Goal: Information Seeking & Learning: Learn about a topic

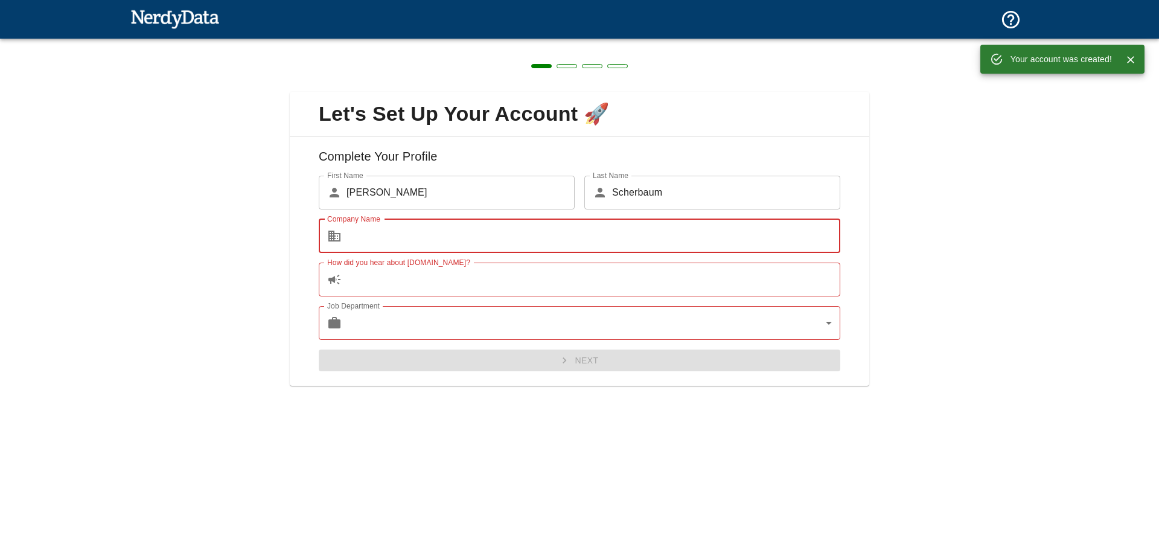
type input "Hörgeräte [PERSON_NAME] GmbH"
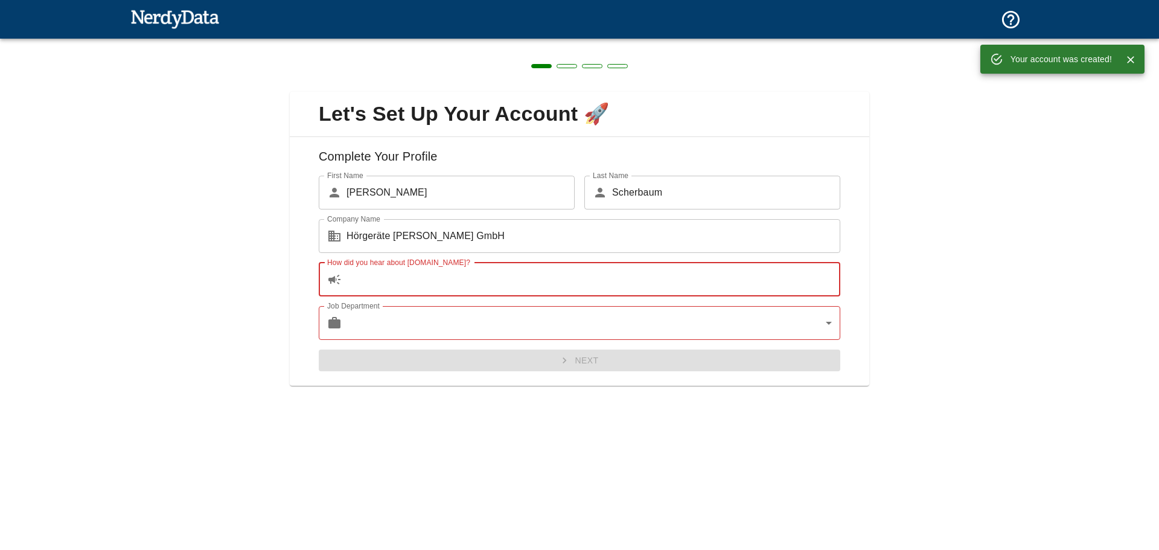
click at [479, 272] on input "How did you hear about [DOMAIN_NAME]?" at bounding box center [593, 280] width 494 height 34
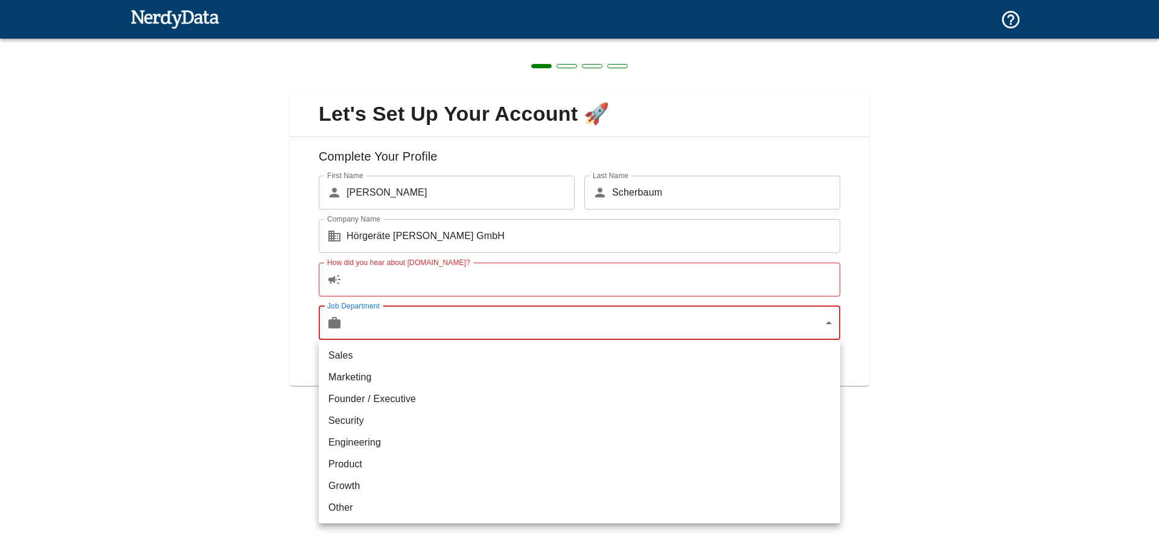
click at [474, 42] on body "Technologies Domains Pricing Products Create a Report Create a list of websites…" at bounding box center [579, 21] width 1159 height 42
click at [474, 325] on div at bounding box center [579, 275] width 1159 height 550
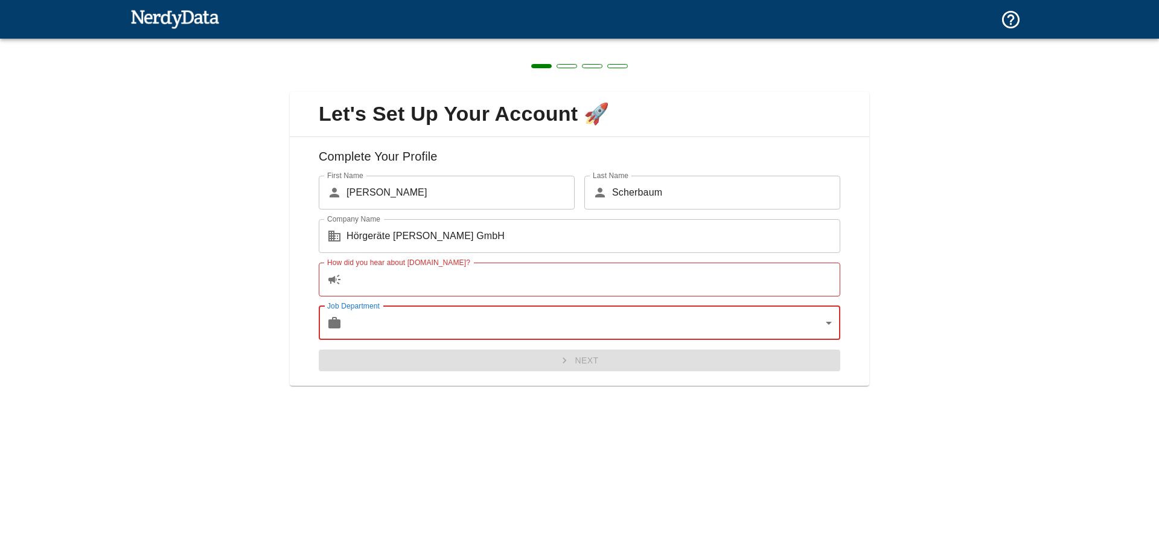
click at [474, 42] on body "Technologies Domains Pricing Products Create a Report Create a list of websites…" at bounding box center [579, 21] width 1159 height 42
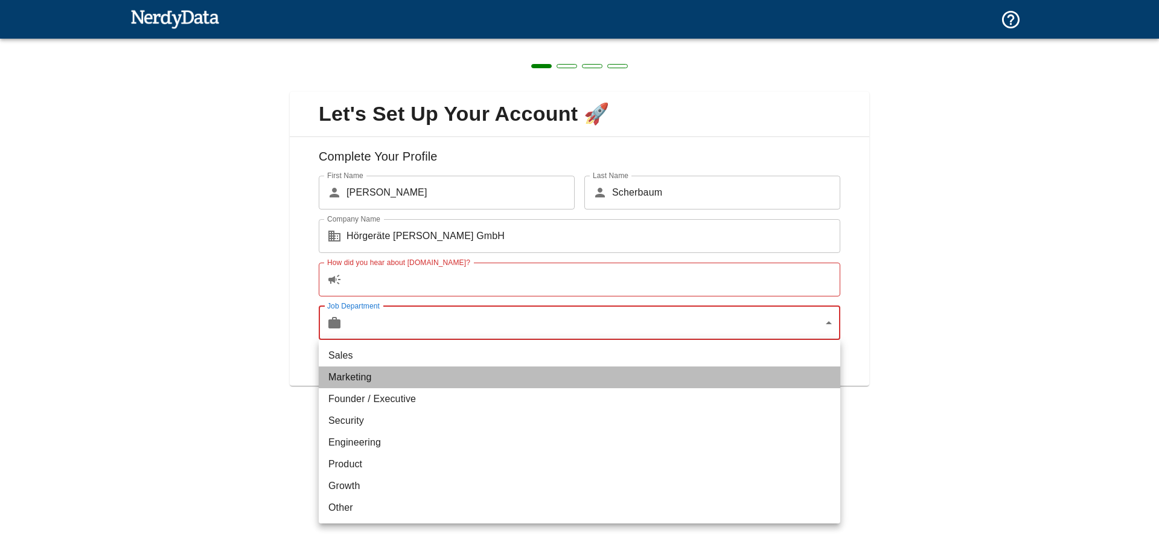
click at [426, 383] on li "Marketing" at bounding box center [579, 377] width 521 height 22
type input "marketing"
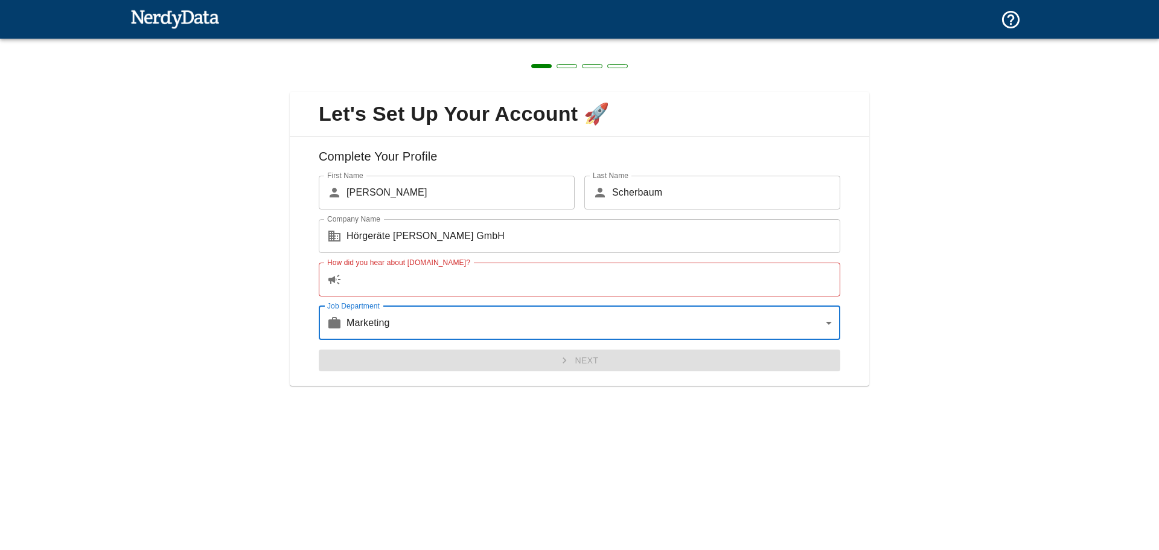
click at [403, 288] on input "How did you hear about [DOMAIN_NAME]?" at bounding box center [593, 280] width 494 height 34
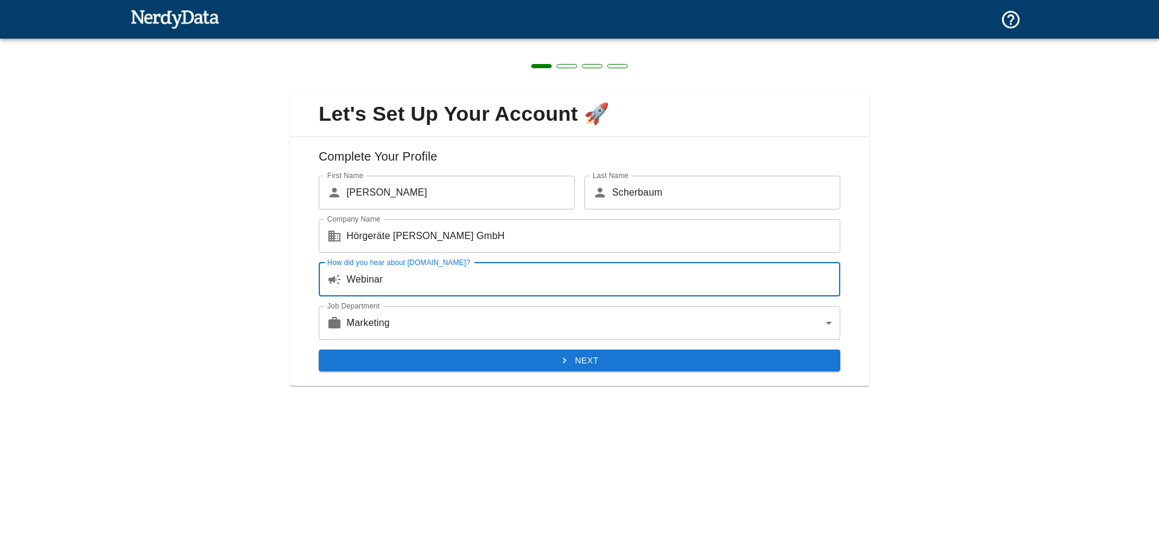
type input "Webinar"
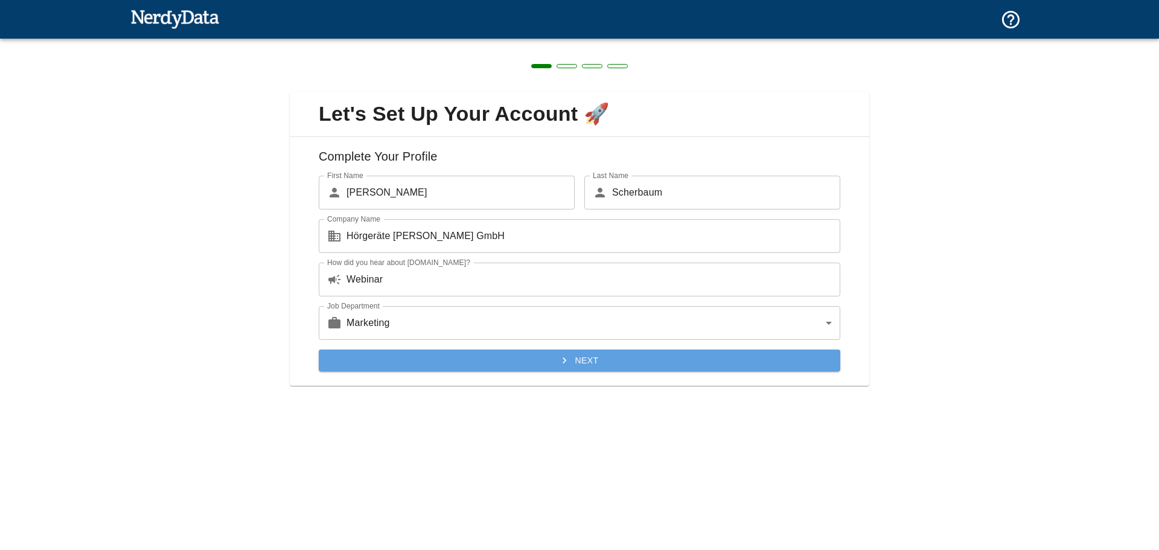
click at [502, 363] on button "Next" at bounding box center [579, 360] width 521 height 22
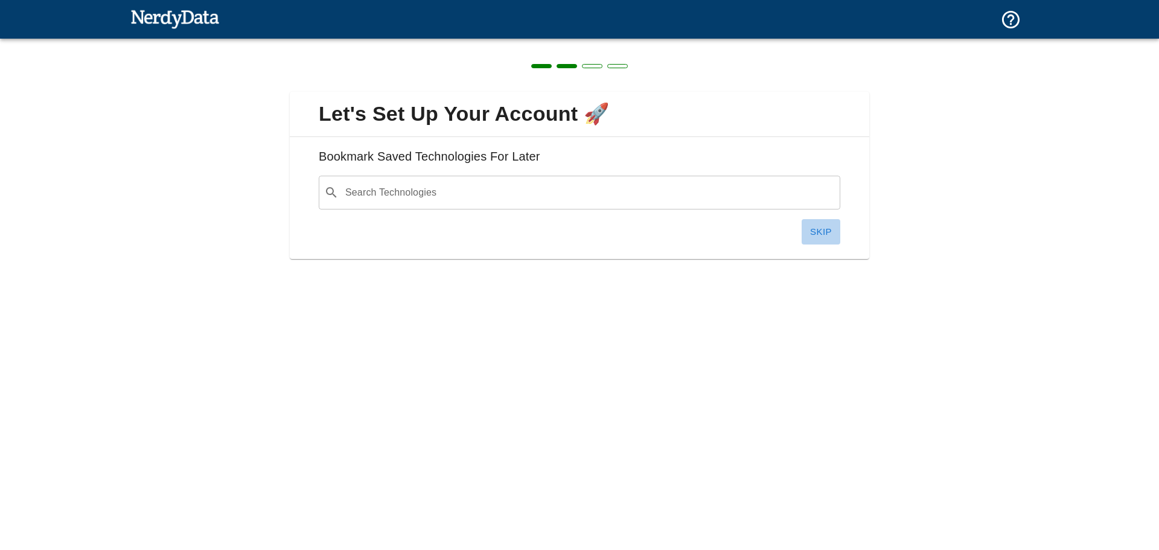
click at [817, 236] on button "Skip" at bounding box center [821, 231] width 39 height 25
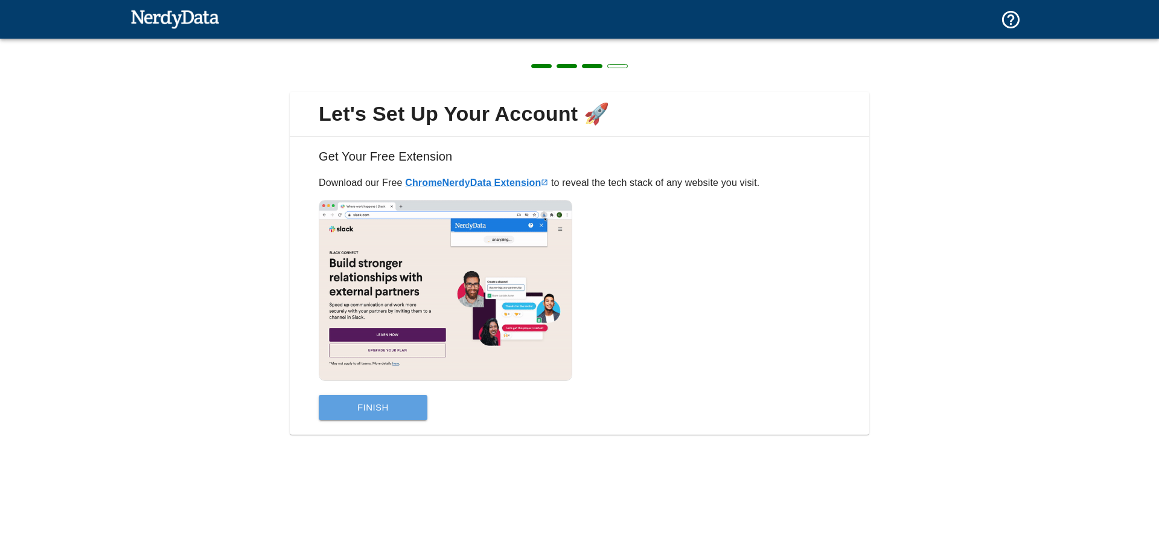
click at [375, 406] on button "Finish" at bounding box center [373, 407] width 109 height 25
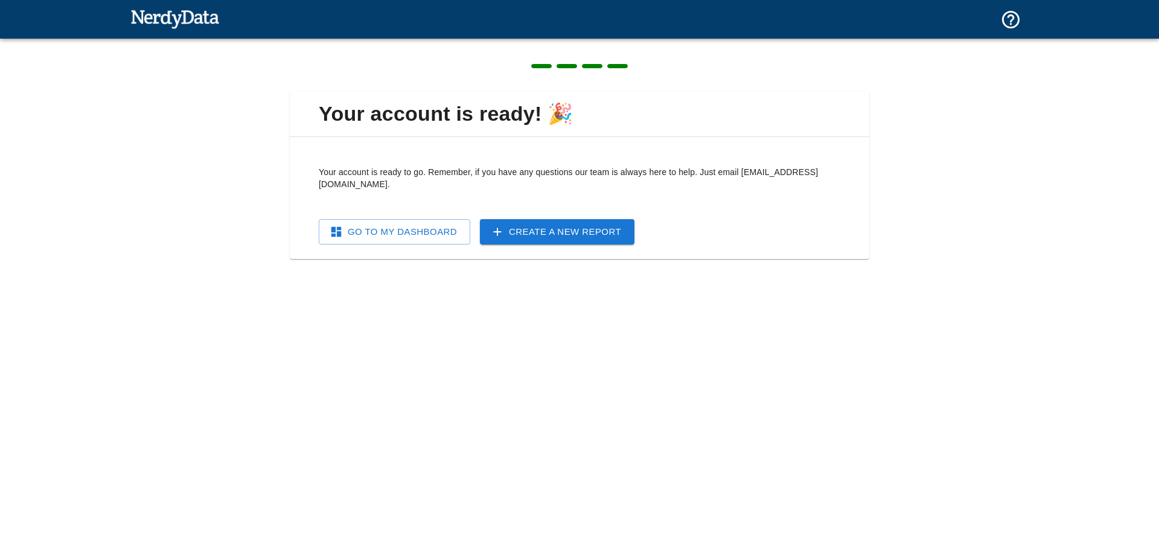
click at [409, 219] on link "Go To My Dashboard" at bounding box center [394, 231] width 151 height 25
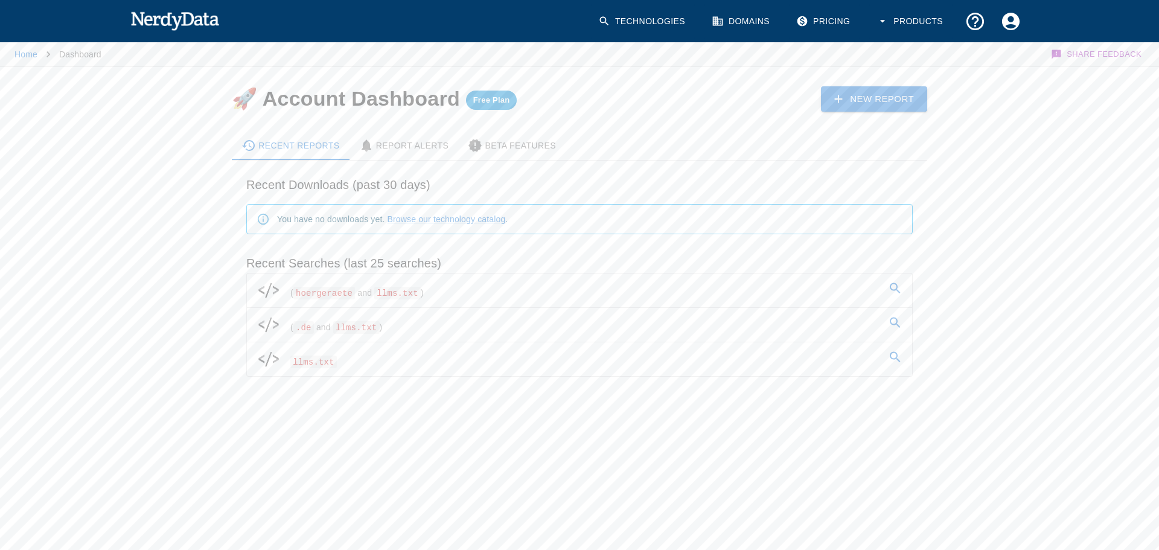
click at [894, 295] on icon at bounding box center [895, 288] width 14 height 14
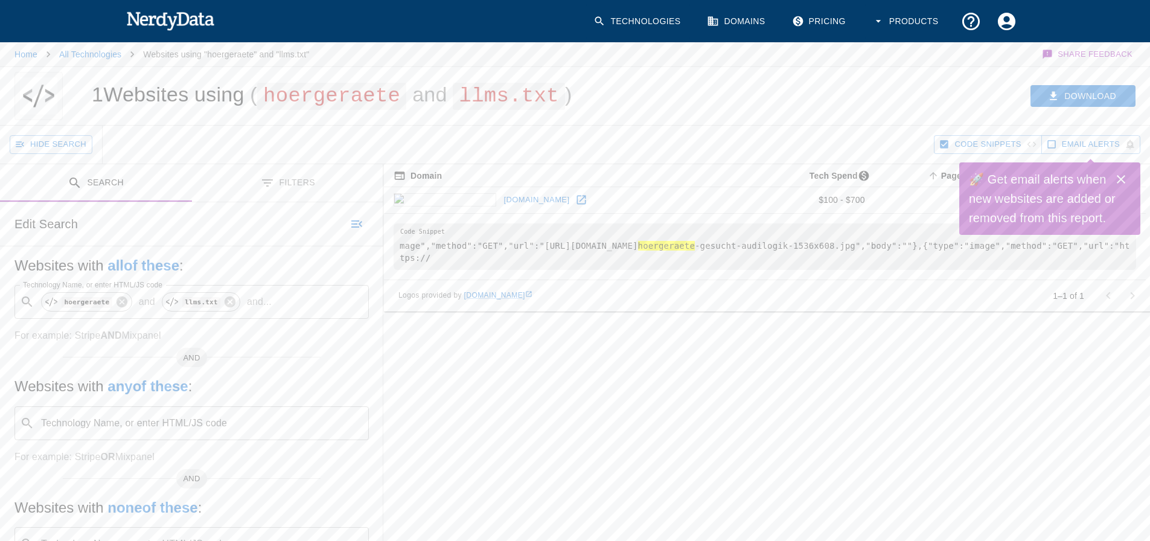
click at [314, 182] on button "Filters" at bounding box center [288, 183] width 192 height 38
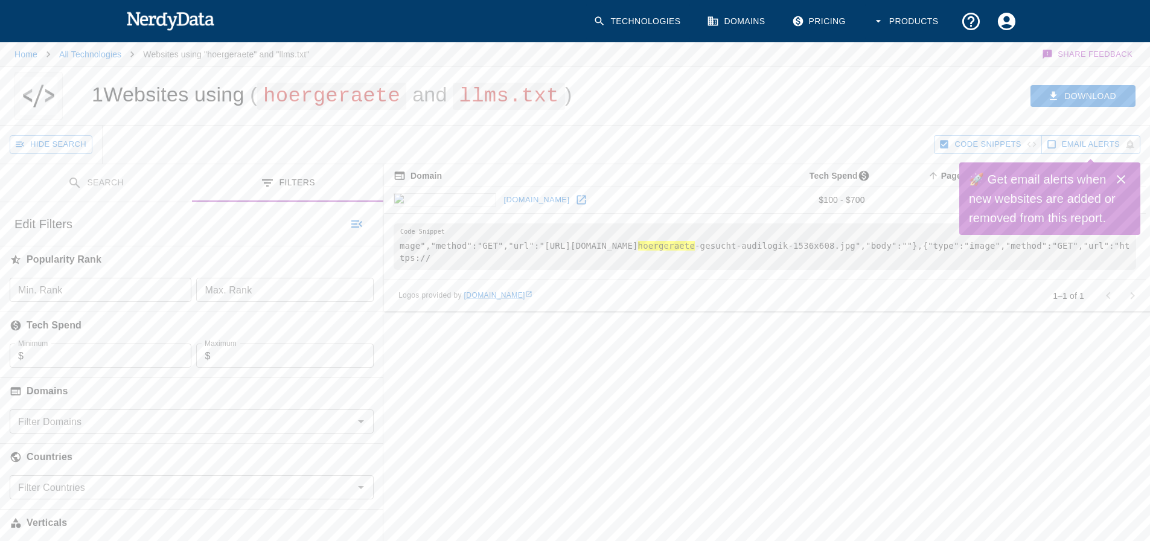
click at [115, 419] on input "Filter Domains" at bounding box center [181, 421] width 337 height 17
click at [29, 456] on input "checkbox" at bounding box center [30, 453] width 23 height 23
checkbox input "true"
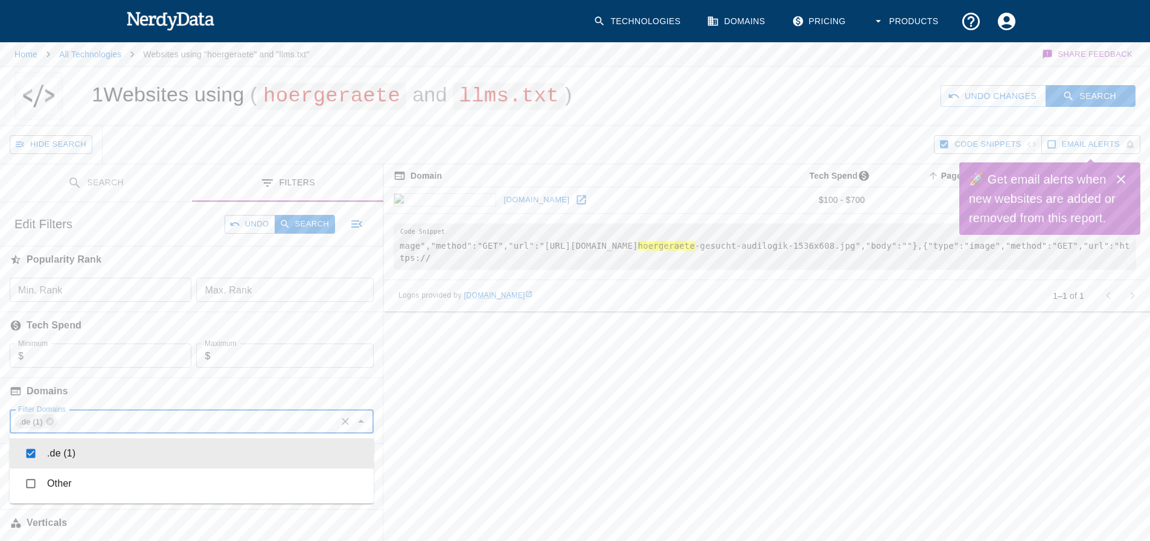
click at [95, 183] on button "Search" at bounding box center [96, 183] width 192 height 38
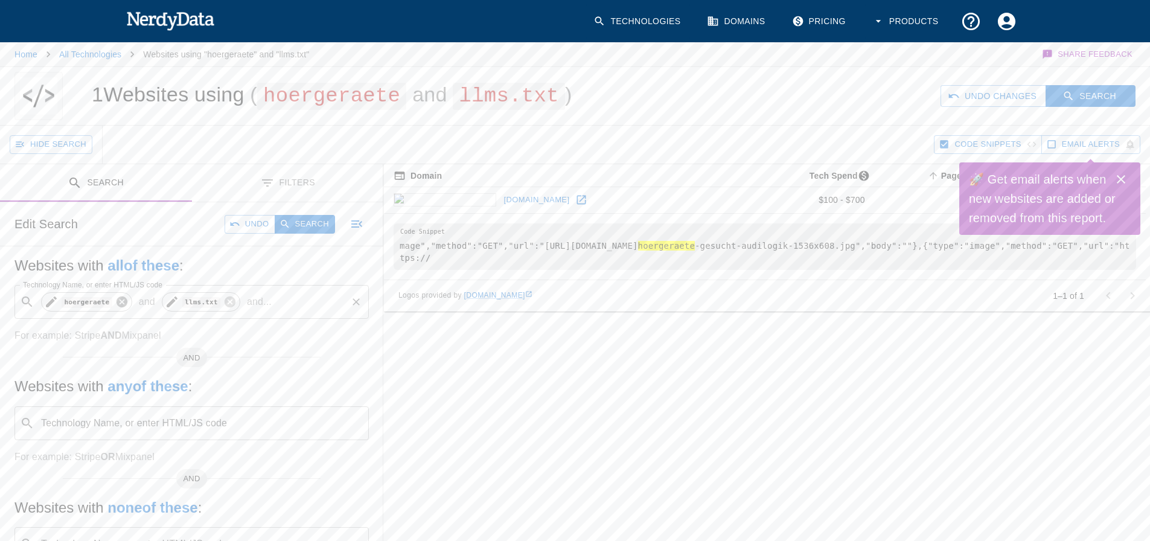
click at [118, 304] on icon at bounding box center [121, 301] width 11 height 11
click at [314, 224] on button "Search" at bounding box center [305, 224] width 60 height 19
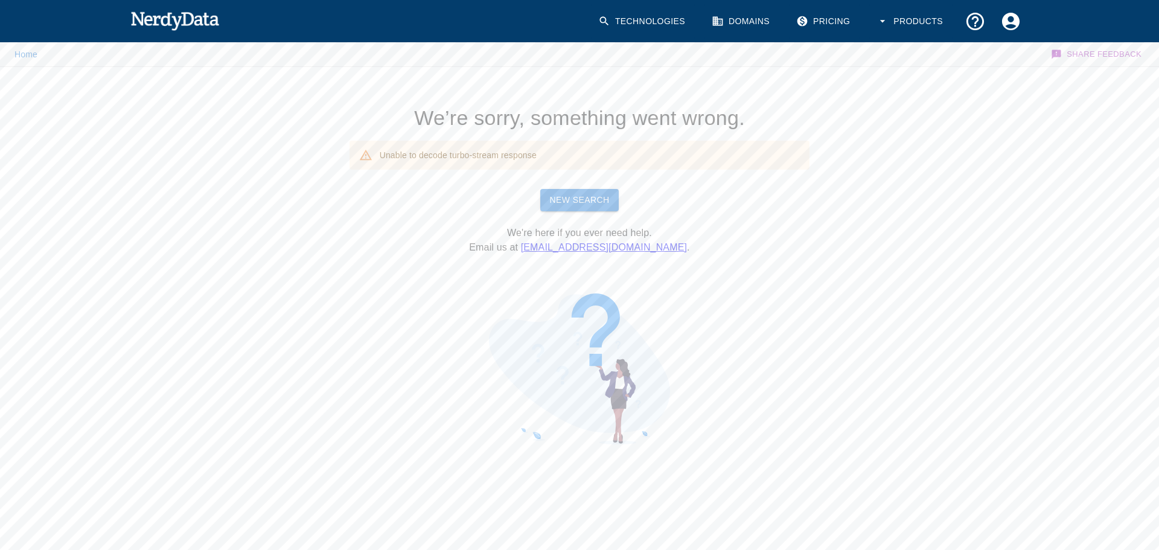
click at [578, 204] on link "New Search" at bounding box center [579, 200] width 79 height 22
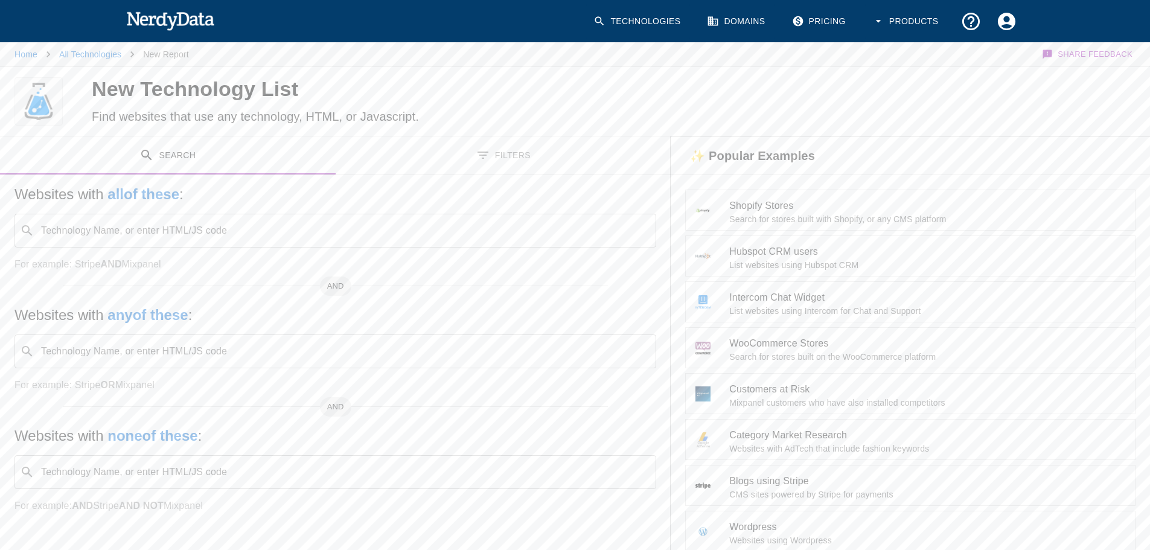
click at [525, 153] on button "Filters" at bounding box center [504, 155] width 336 height 38
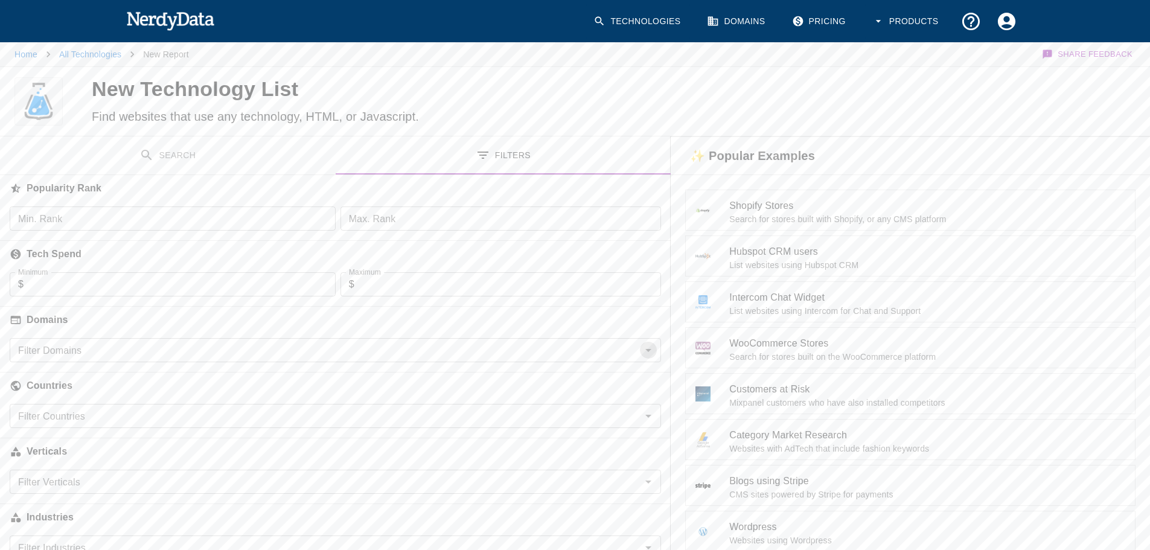
click at [646, 353] on icon "Open" at bounding box center [648, 350] width 14 height 14
click at [646, 351] on icon "Open" at bounding box center [648, 350] width 6 height 3
click at [222, 350] on input "Filter Domains" at bounding box center [325, 350] width 624 height 17
type input ".de"
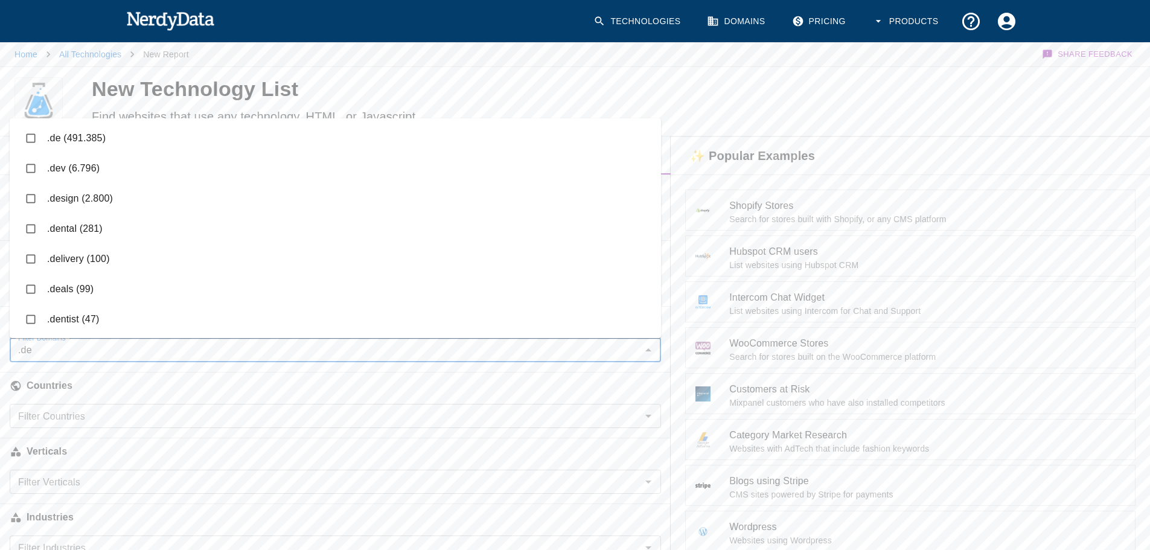
click at [83, 138] on li ".de (491.385)" at bounding box center [335, 138] width 651 height 30
checkbox input "true"
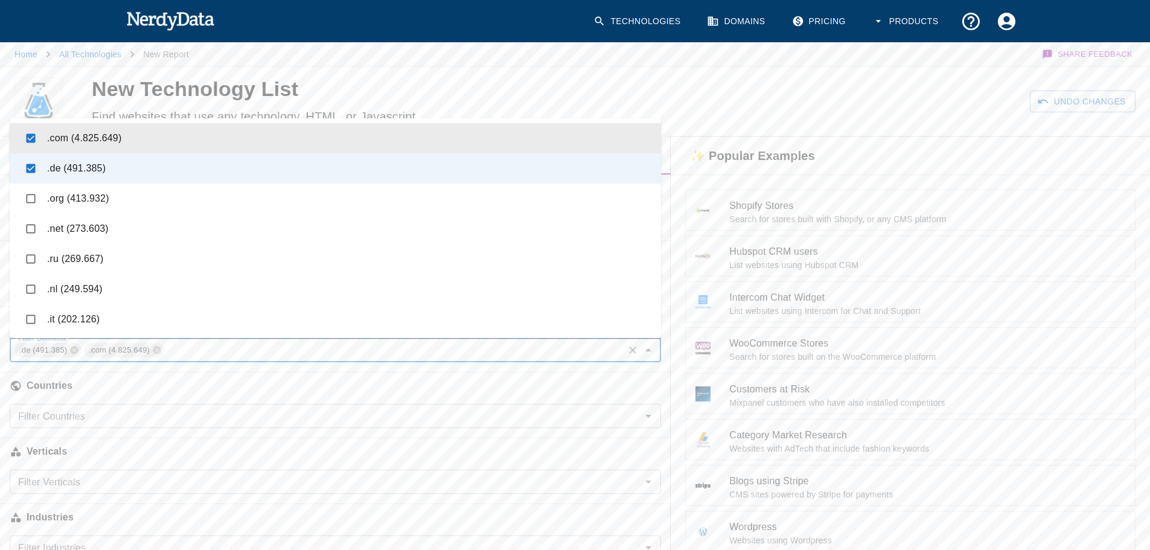
click at [27, 136] on input "checkbox" at bounding box center [30, 138] width 23 height 23
checkbox input "true"
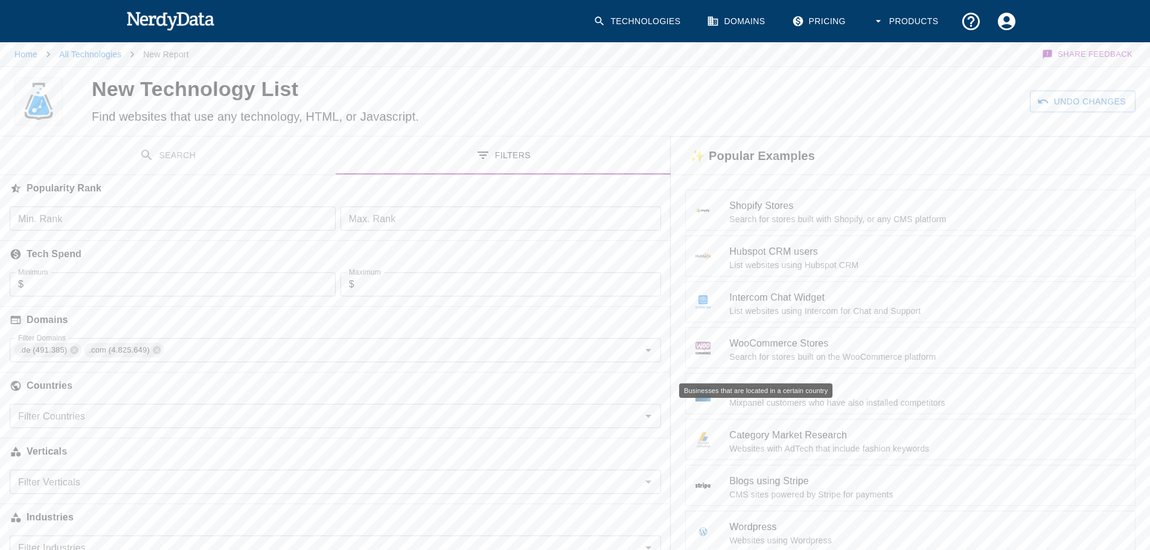
click at [497, 374] on h6 "Countries" at bounding box center [335, 385] width 671 height 27
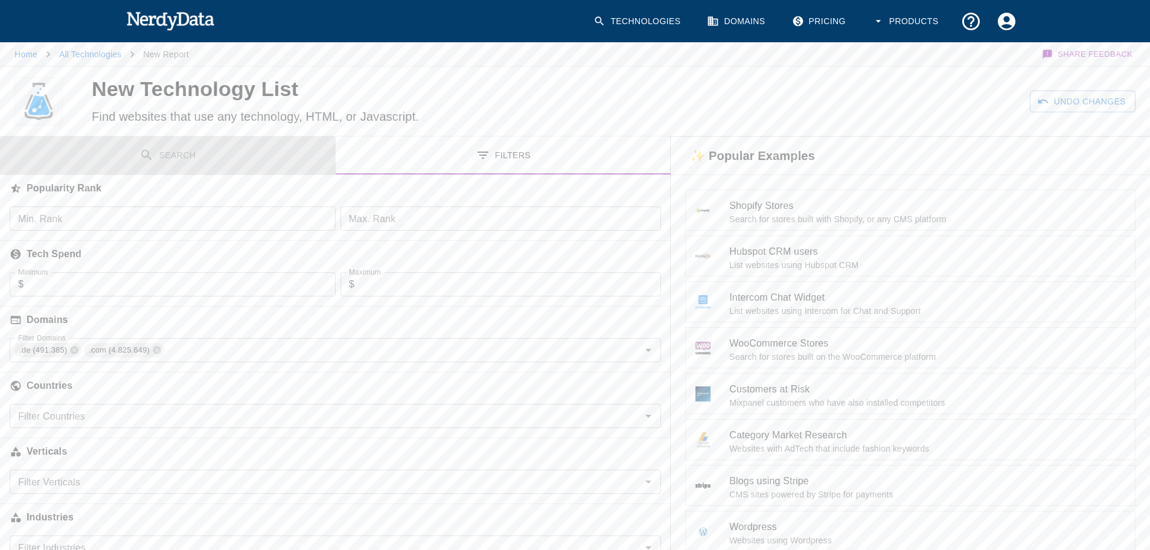
click at [181, 152] on button "Search" at bounding box center [168, 155] width 336 height 38
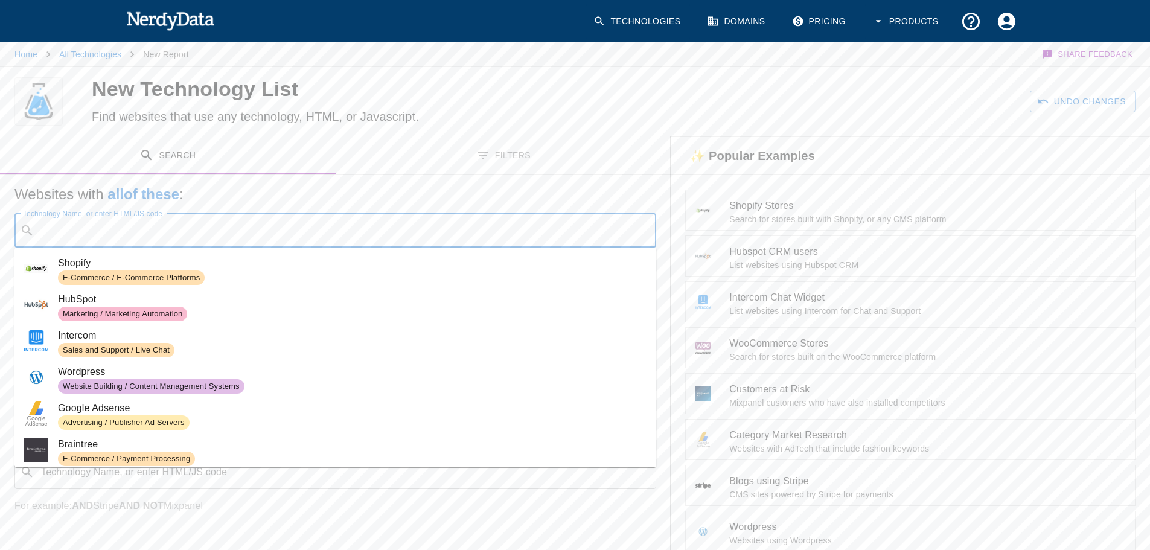
click at [230, 239] on input "Technology Name, or enter HTML/JS code" at bounding box center [344, 230] width 611 height 23
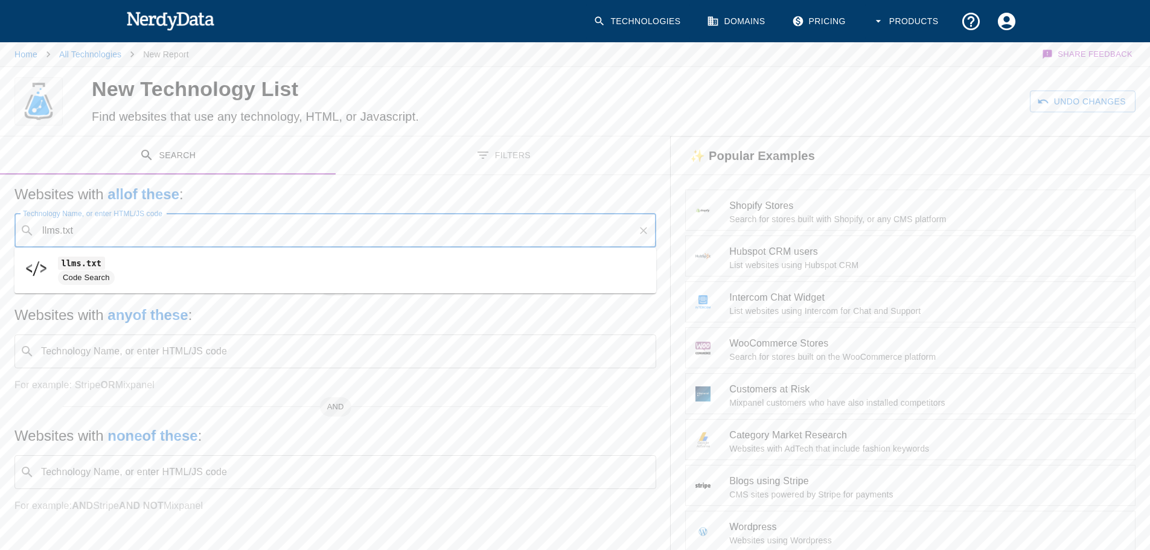
type input "llms.txt"
click at [1077, 109] on button "Search" at bounding box center [1090, 102] width 90 height 22
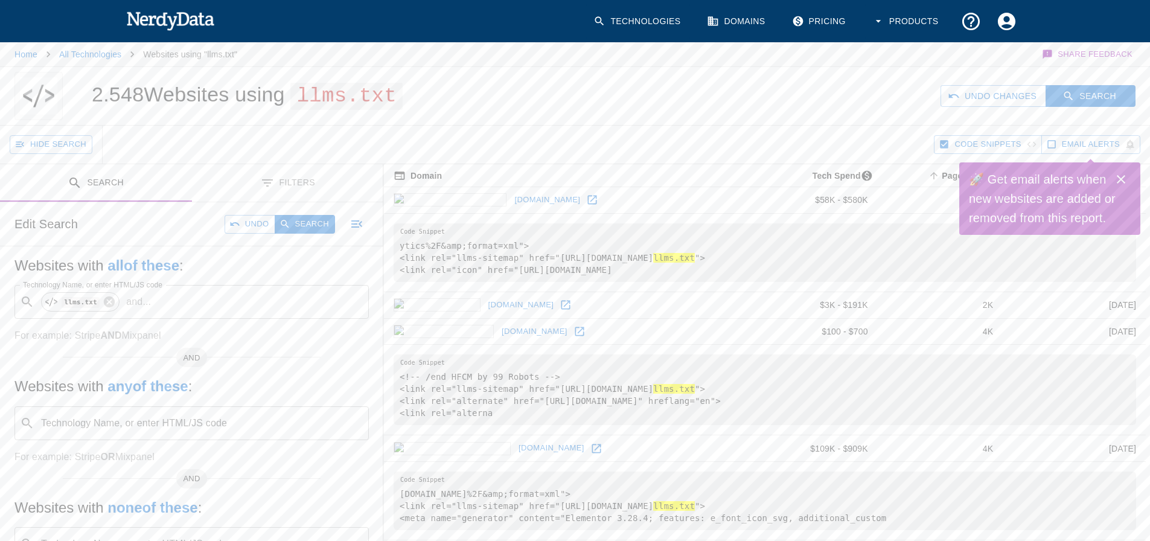
click at [277, 177] on button "Filters" at bounding box center [288, 183] width 192 height 38
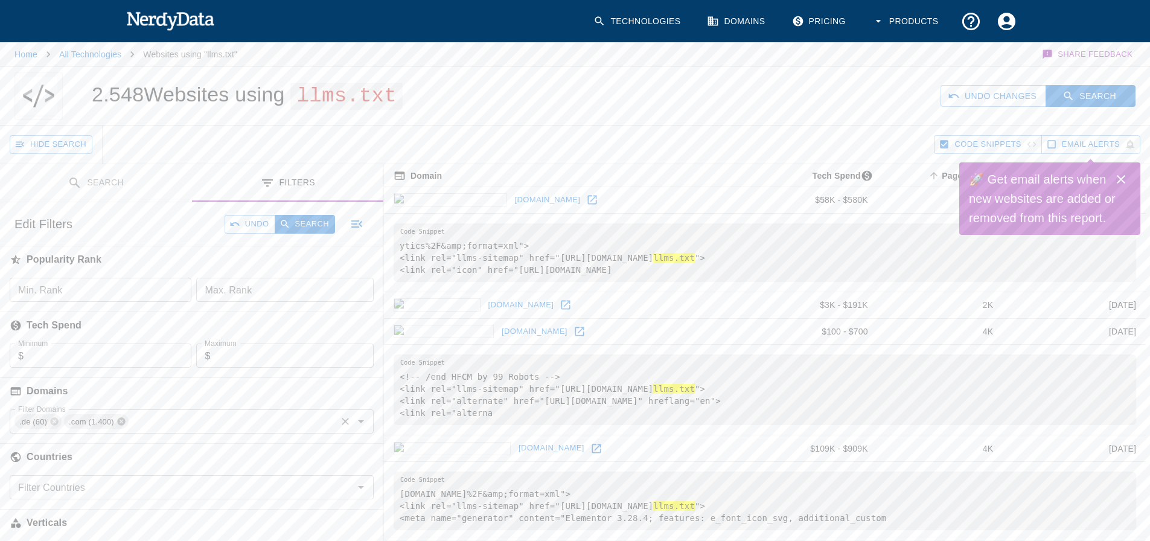
click at [119, 422] on icon at bounding box center [121, 422] width 8 height 8
click at [307, 228] on button "Search" at bounding box center [305, 224] width 60 height 19
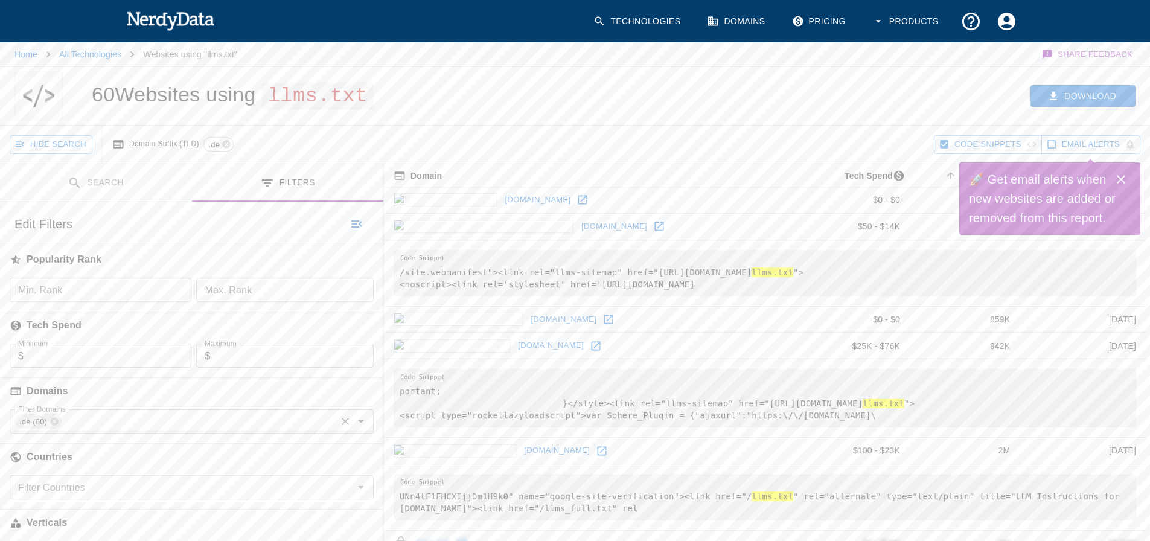
click at [1123, 173] on icon "Close" at bounding box center [1121, 179] width 14 height 14
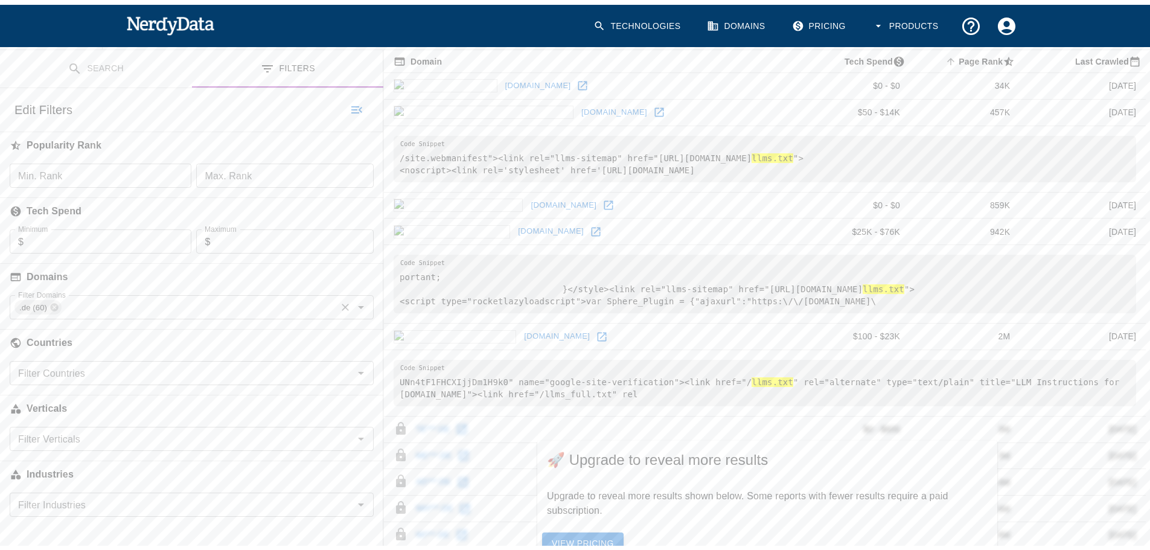
scroll to position [16, 0]
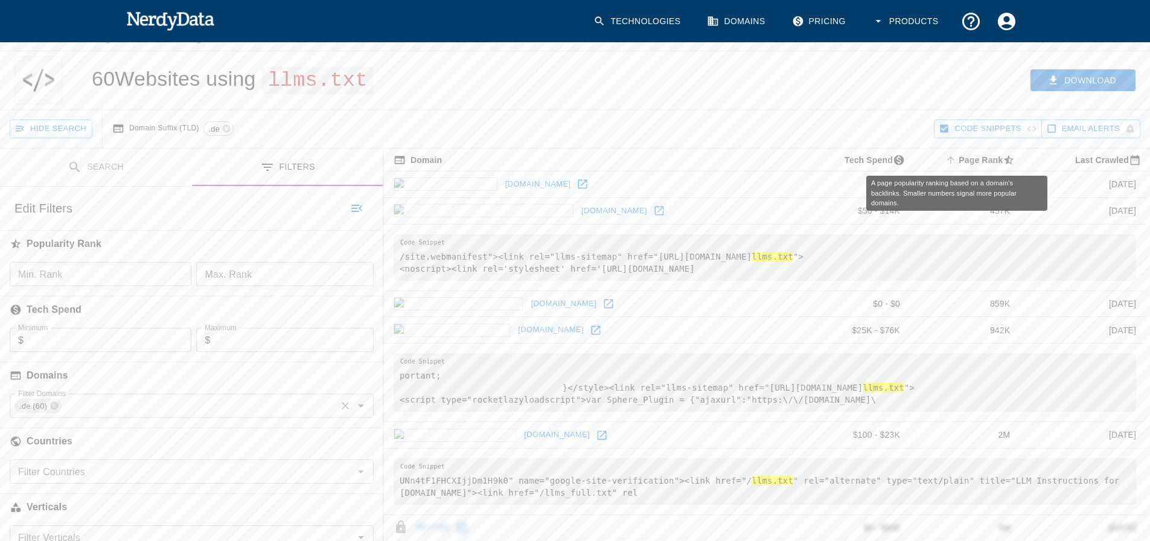
click at [945, 156] on icon "A page popularity ranking based on a domain's backlinks. Smaller numbers signal…" at bounding box center [950, 160] width 11 height 11
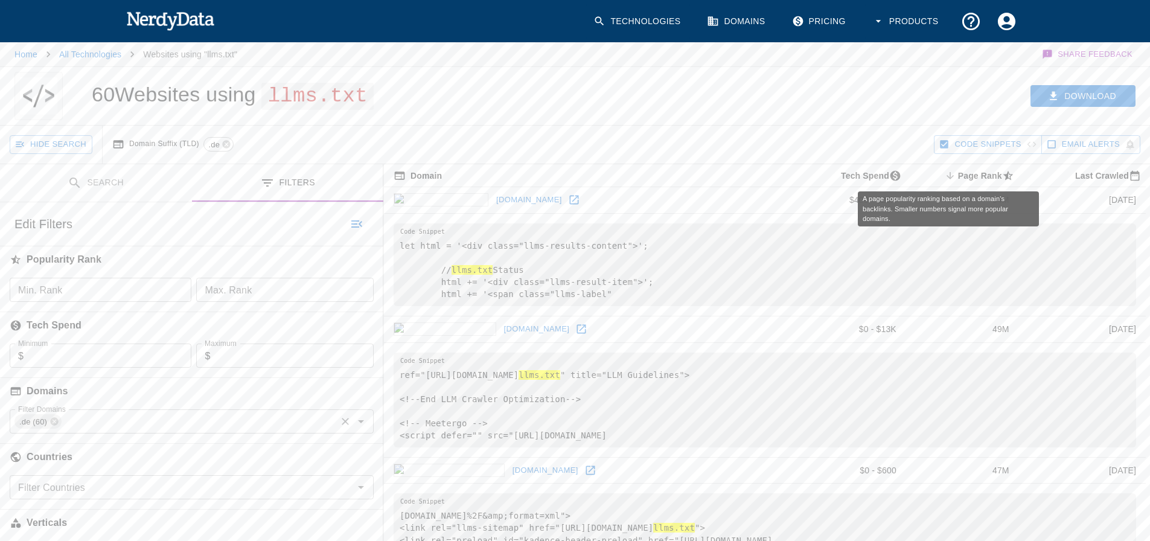
click at [946, 178] on icon "A page popularity ranking based on a domain's backlinks. Smaller numbers signal…" at bounding box center [949, 175] width 7 height 7
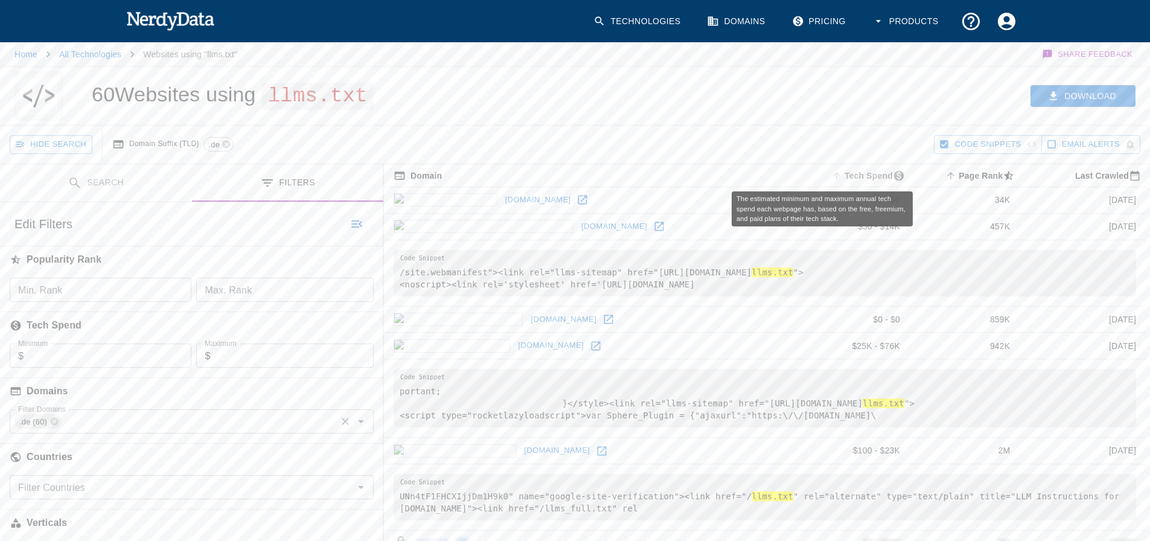
click at [831, 172] on icon "The estimated minimum and maximum annual tech spend each webpage has, based on …" at bounding box center [836, 175] width 11 height 11
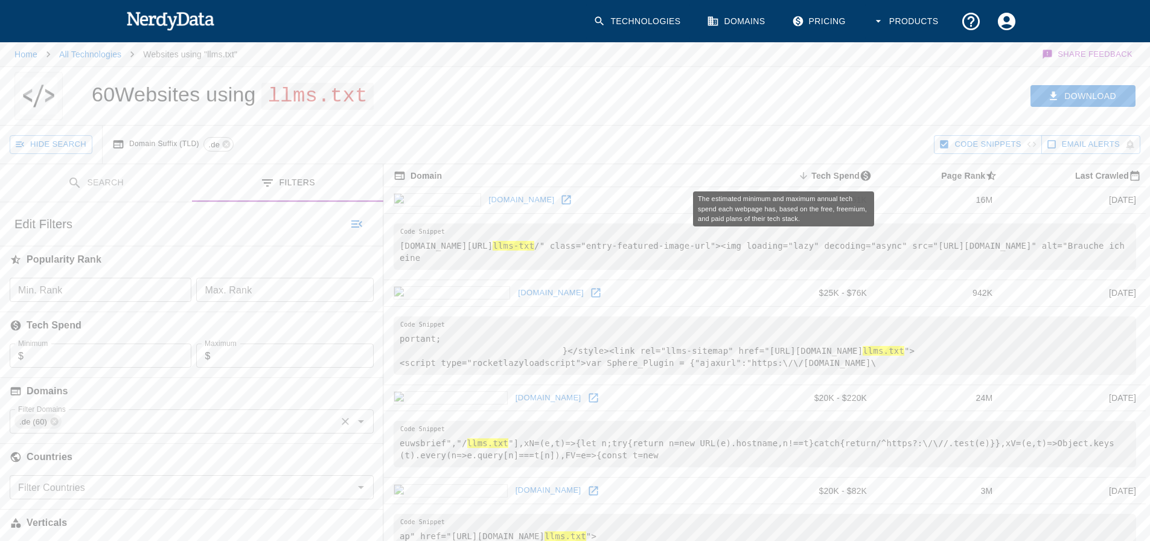
click at [798, 176] on icon "The estimated minimum and maximum annual tech spend each webpage has, based on …" at bounding box center [803, 175] width 11 height 11
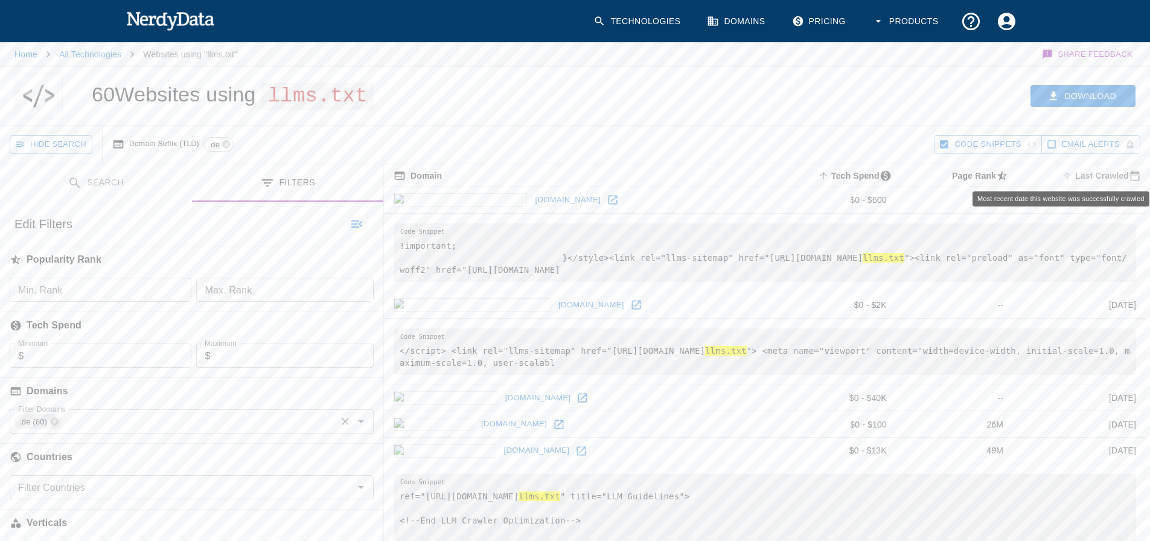
click at [1070, 176] on icon "Most recent date this website was successfully crawled" at bounding box center [1067, 175] width 7 height 7
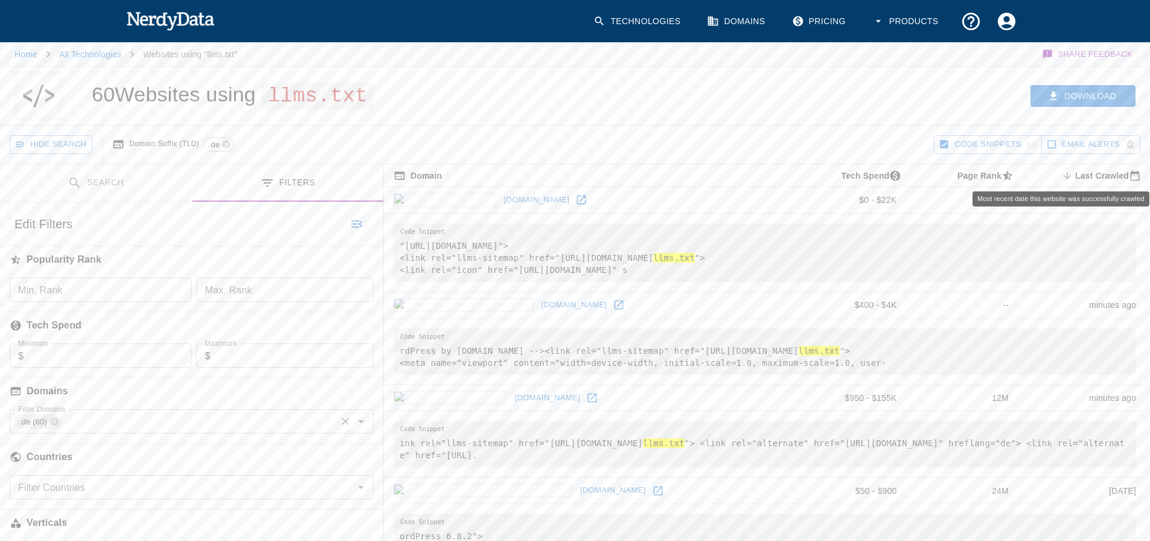
click at [1072, 176] on icon "Most recent date this website was successfully crawled" at bounding box center [1067, 175] width 11 height 11
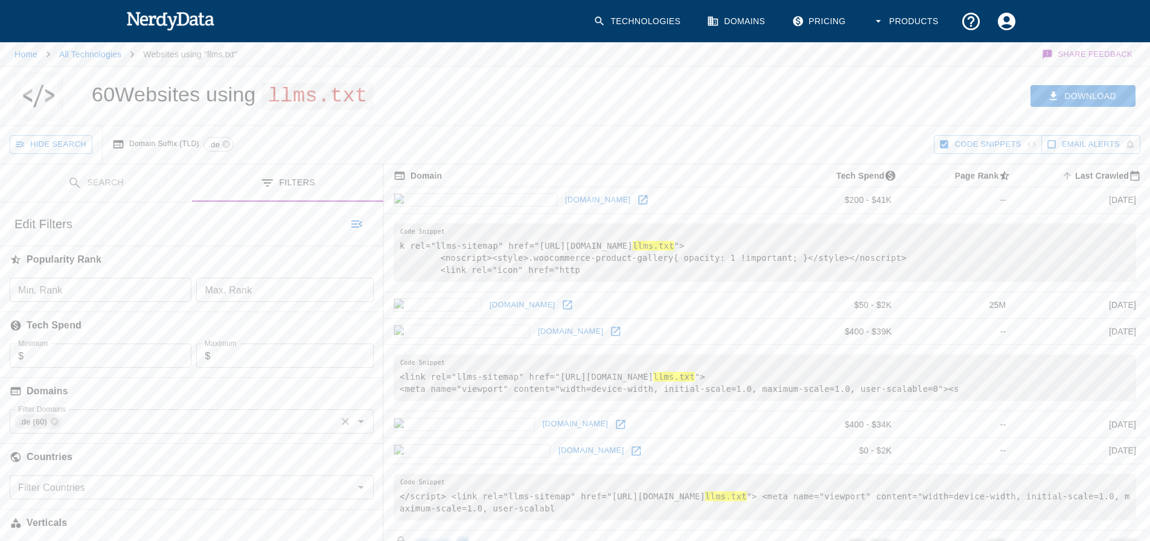
click at [444, 170] on th "Domain" at bounding box center [582, 175] width 397 height 23
click at [446, 172] on th "Domain" at bounding box center [582, 175] width 397 height 23
click at [423, 176] on span "Domain" at bounding box center [418, 175] width 48 height 14
click at [97, 174] on button "Search" at bounding box center [96, 183] width 192 height 38
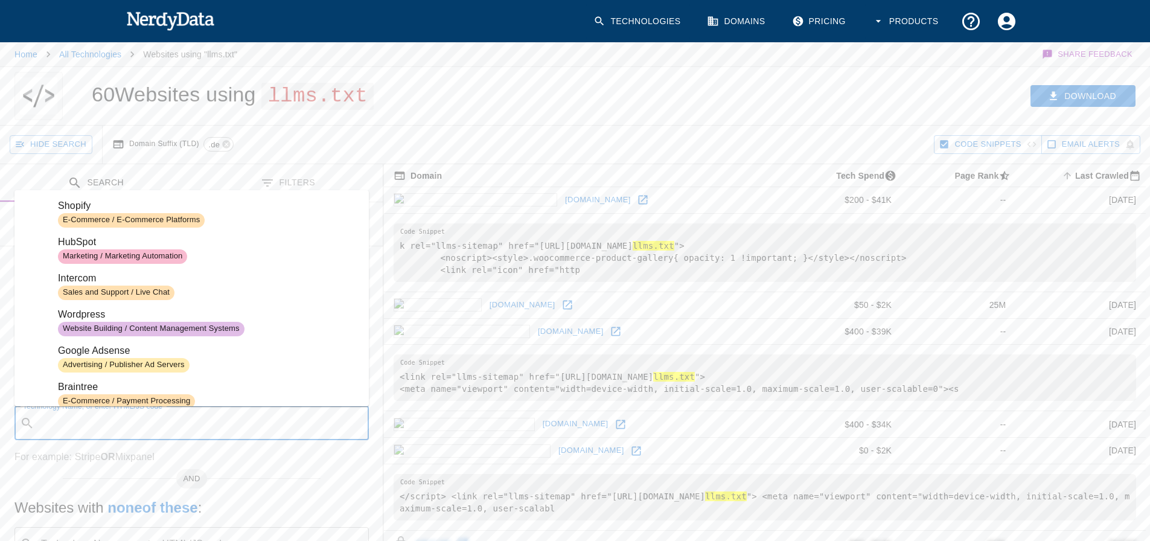
click at [204, 430] on input "Technology Name, or enter HTML/JS code" at bounding box center [201, 423] width 324 height 23
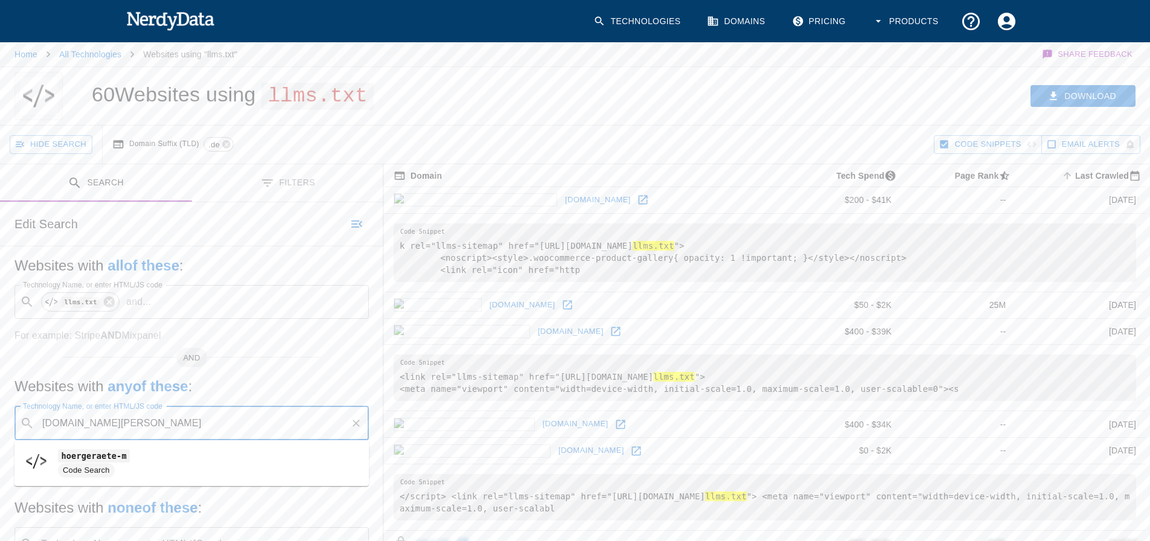
type input "[DOMAIN_NAME][PERSON_NAME]"
click at [301, 223] on button "Search" at bounding box center [305, 224] width 60 height 19
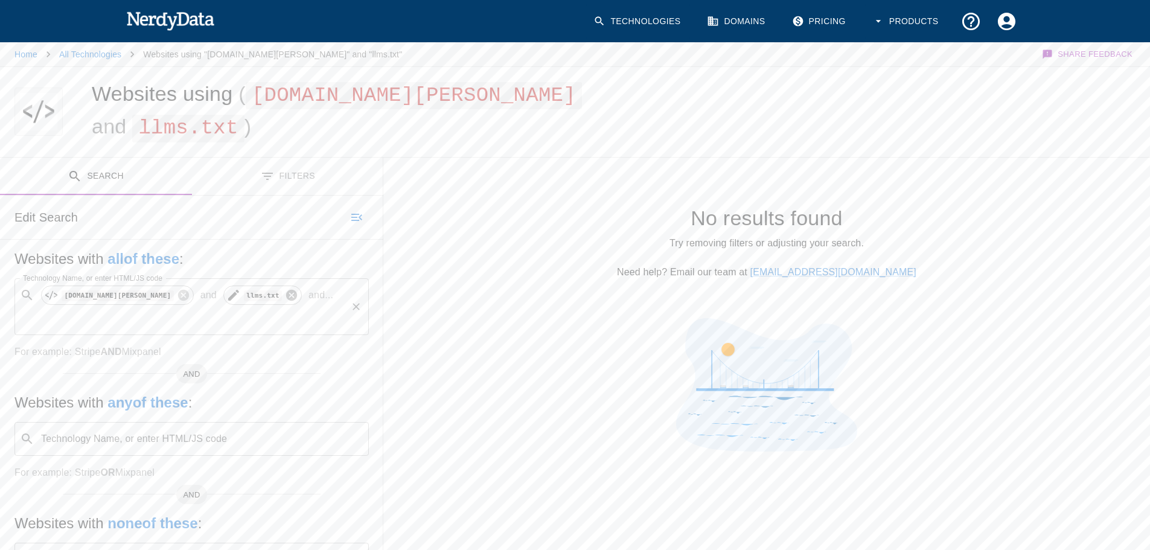
click at [286, 293] on icon at bounding box center [291, 295] width 11 height 11
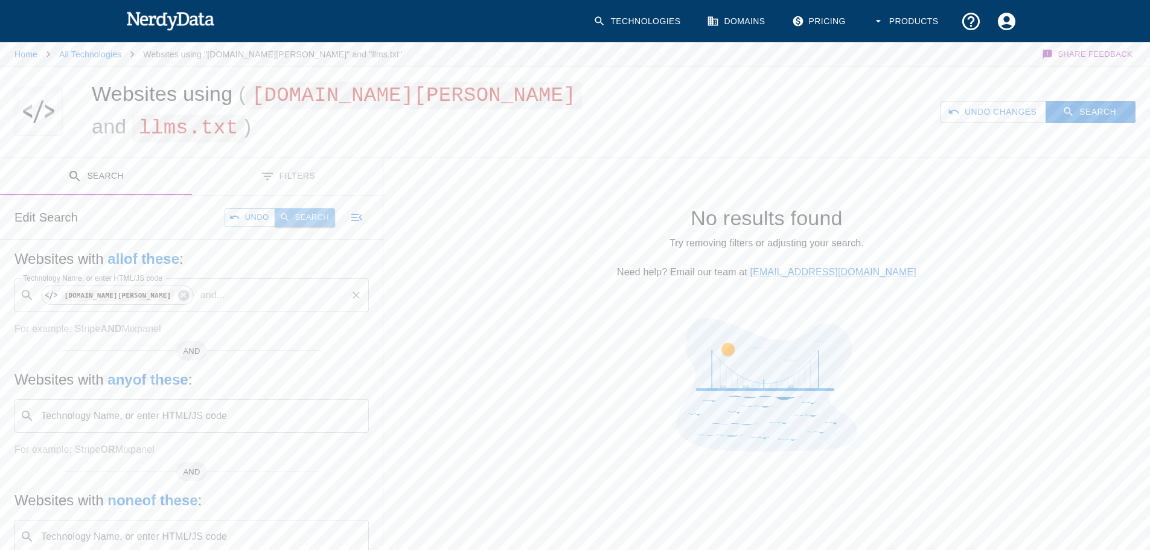
click at [322, 219] on button "Search" at bounding box center [305, 217] width 60 height 19
